Goal: Go to known website: Go to known website

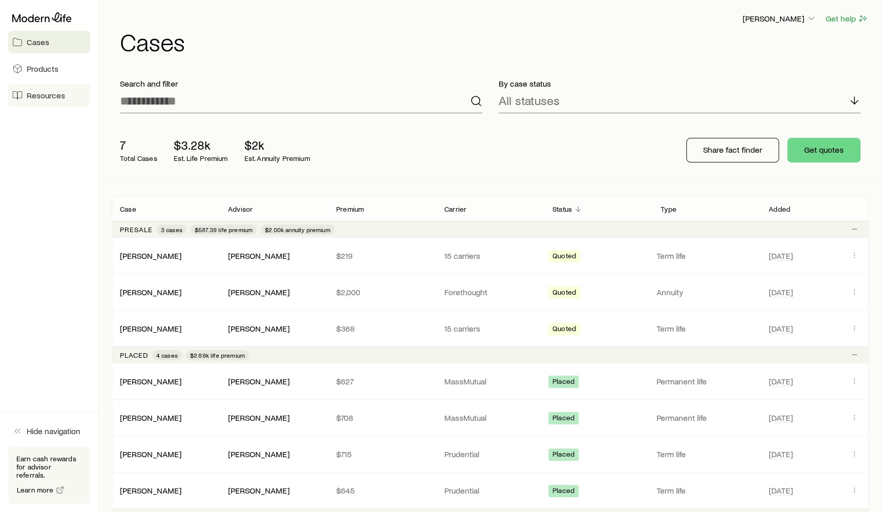
click at [70, 103] on link "Resources" at bounding box center [49, 95] width 82 height 23
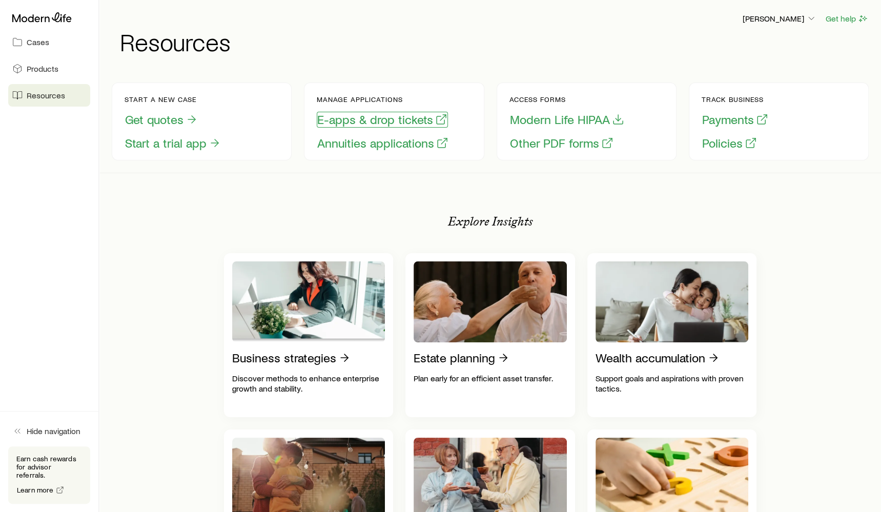
click at [340, 121] on button "E-apps & drop tickets" at bounding box center [382, 120] width 131 height 16
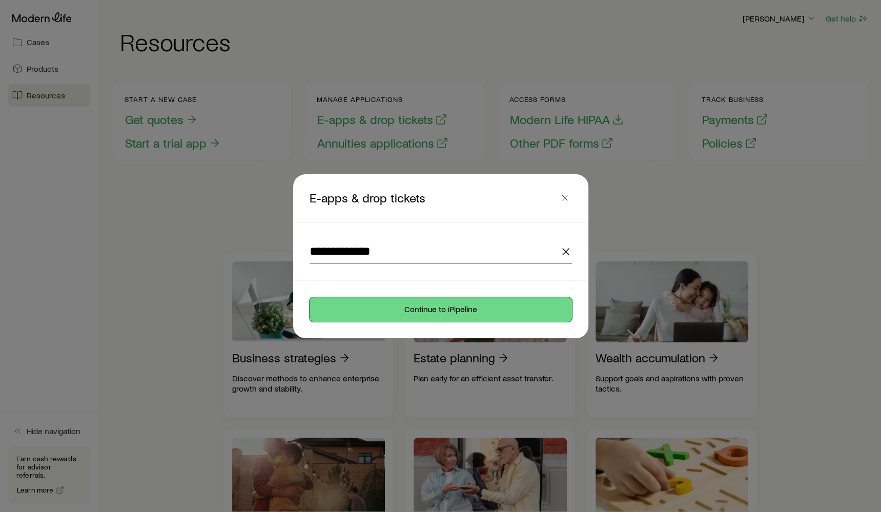
click at [422, 312] on button "Continue to iPipeline" at bounding box center [441, 309] width 262 height 25
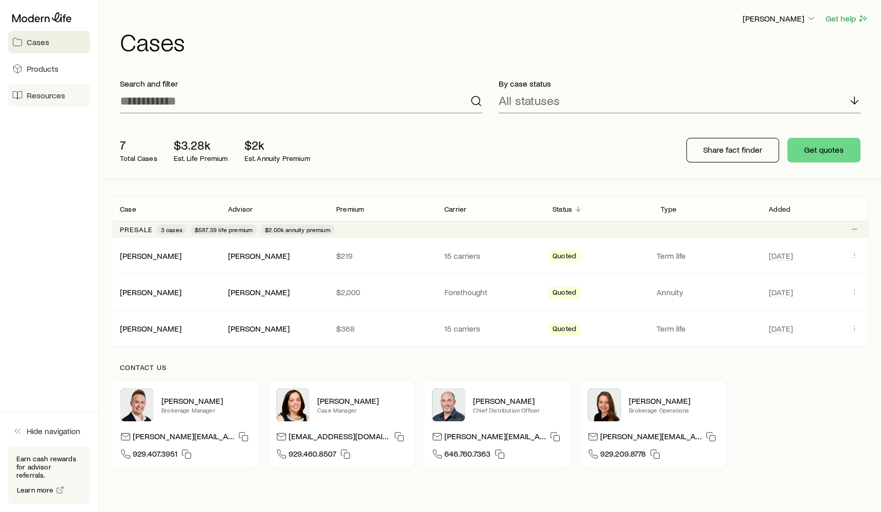
click at [42, 100] on link "Resources" at bounding box center [49, 95] width 82 height 23
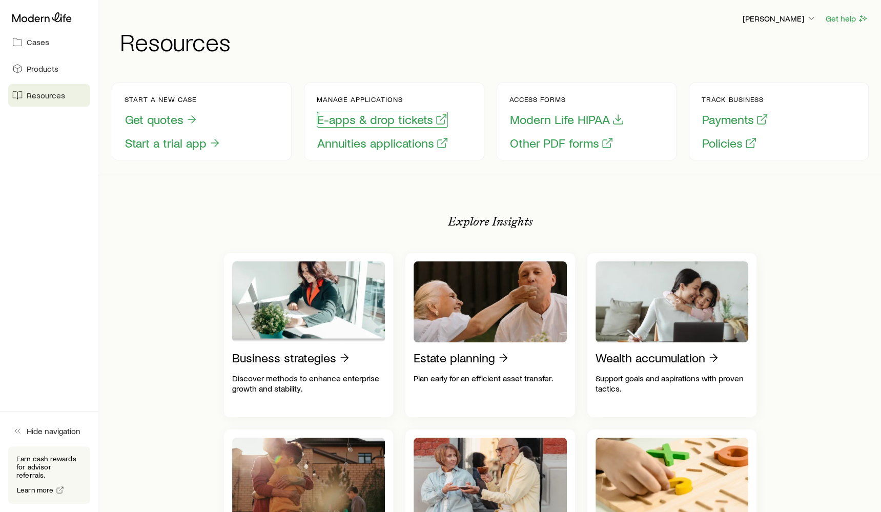
click at [428, 125] on button "E-apps & drop tickets" at bounding box center [382, 120] width 131 height 16
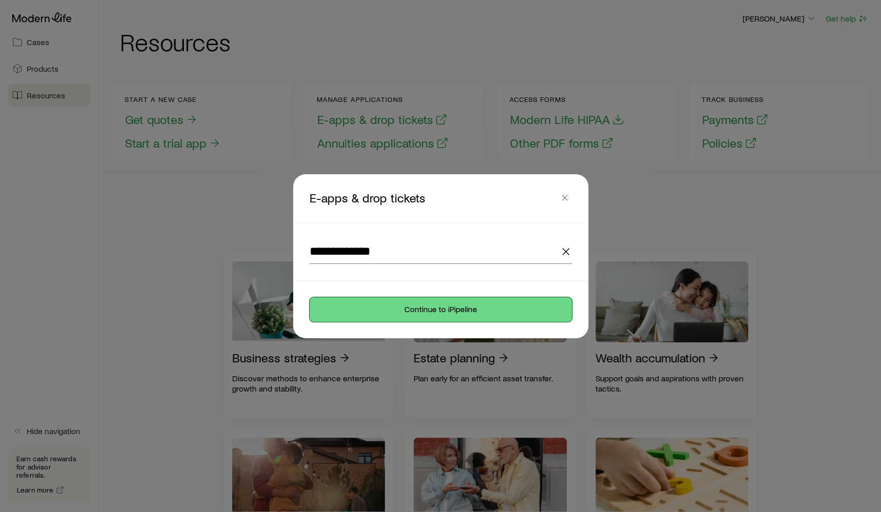
click at [429, 313] on button "Continue to iPipeline" at bounding box center [441, 309] width 262 height 25
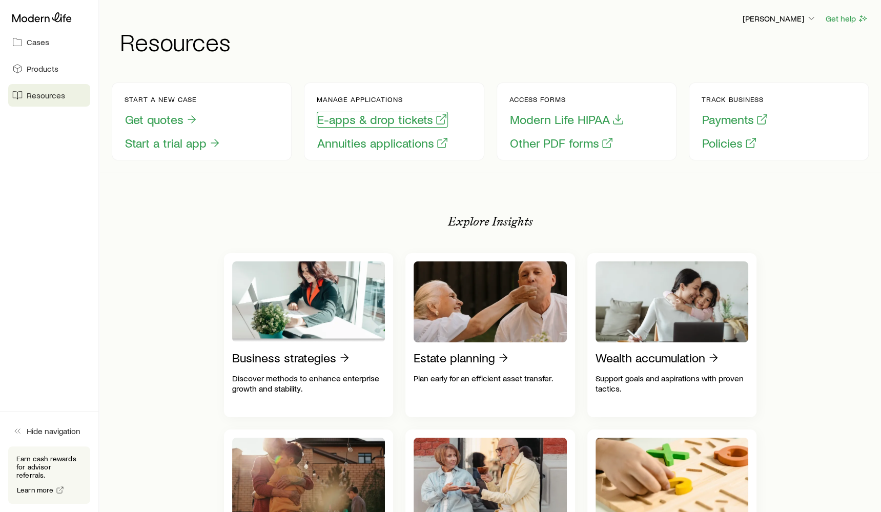
click at [352, 118] on button "E-apps & drop tickets" at bounding box center [382, 120] width 131 height 16
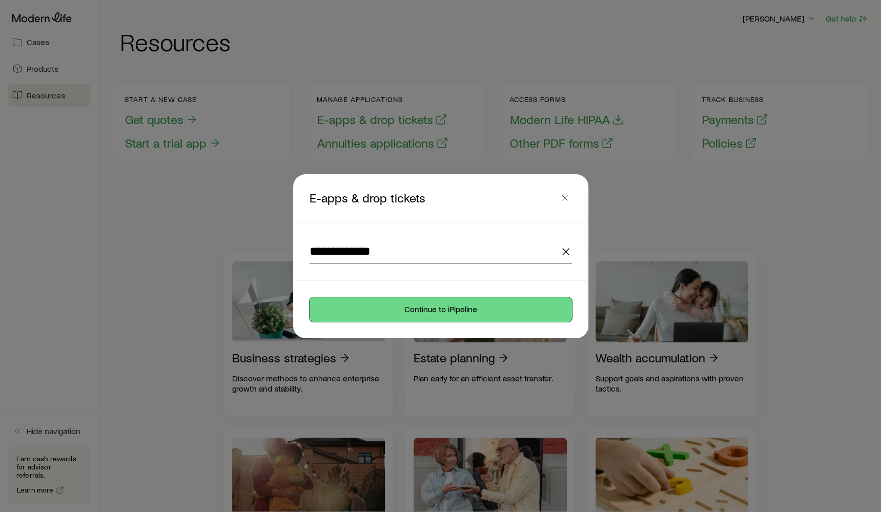
click at [425, 312] on button "Continue to iPipeline" at bounding box center [441, 309] width 262 height 25
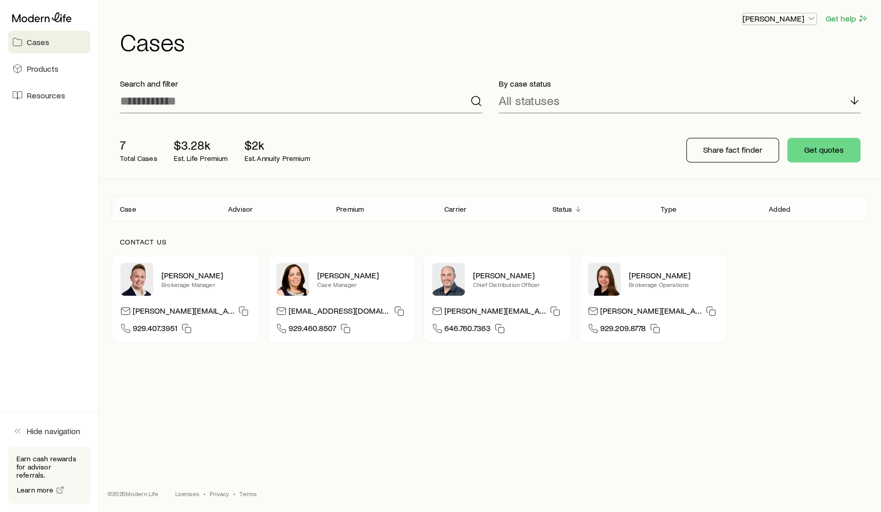
click at [783, 23] on p "[PERSON_NAME]" at bounding box center [780, 18] width 74 height 10
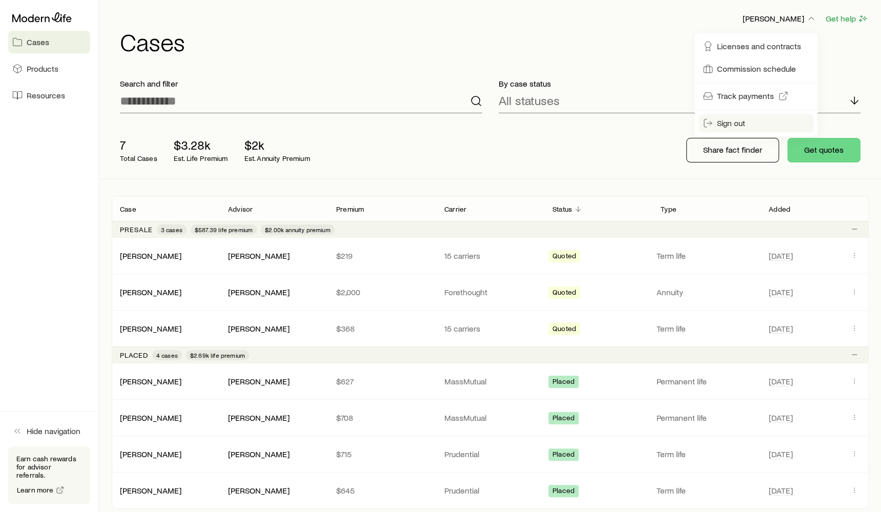
click at [727, 119] on span "Sign out" at bounding box center [731, 123] width 28 height 10
